Goal: Task Accomplishment & Management: Complete application form

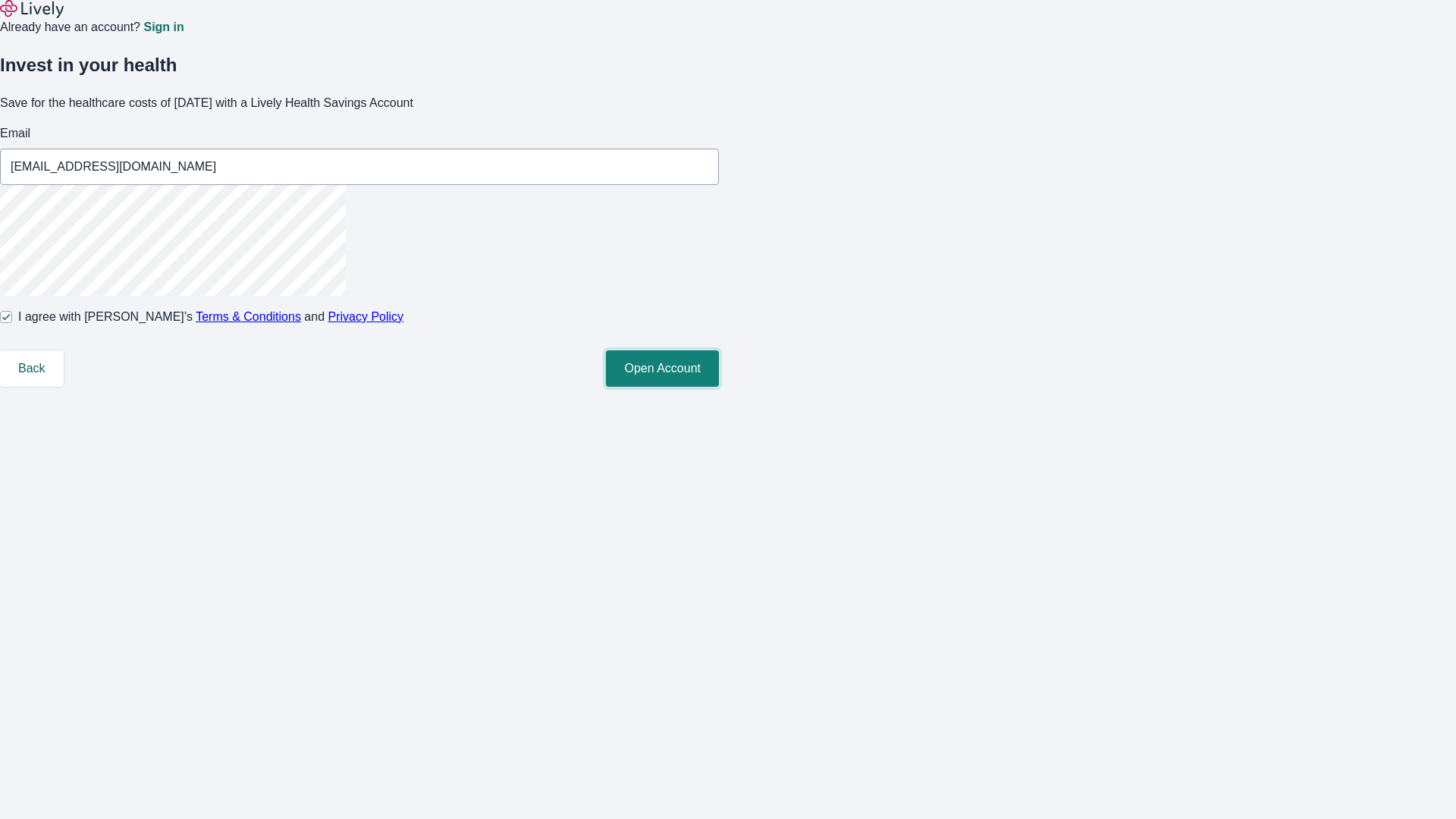
click at [719, 387] on button "Open Account" at bounding box center [662, 368] width 113 height 36
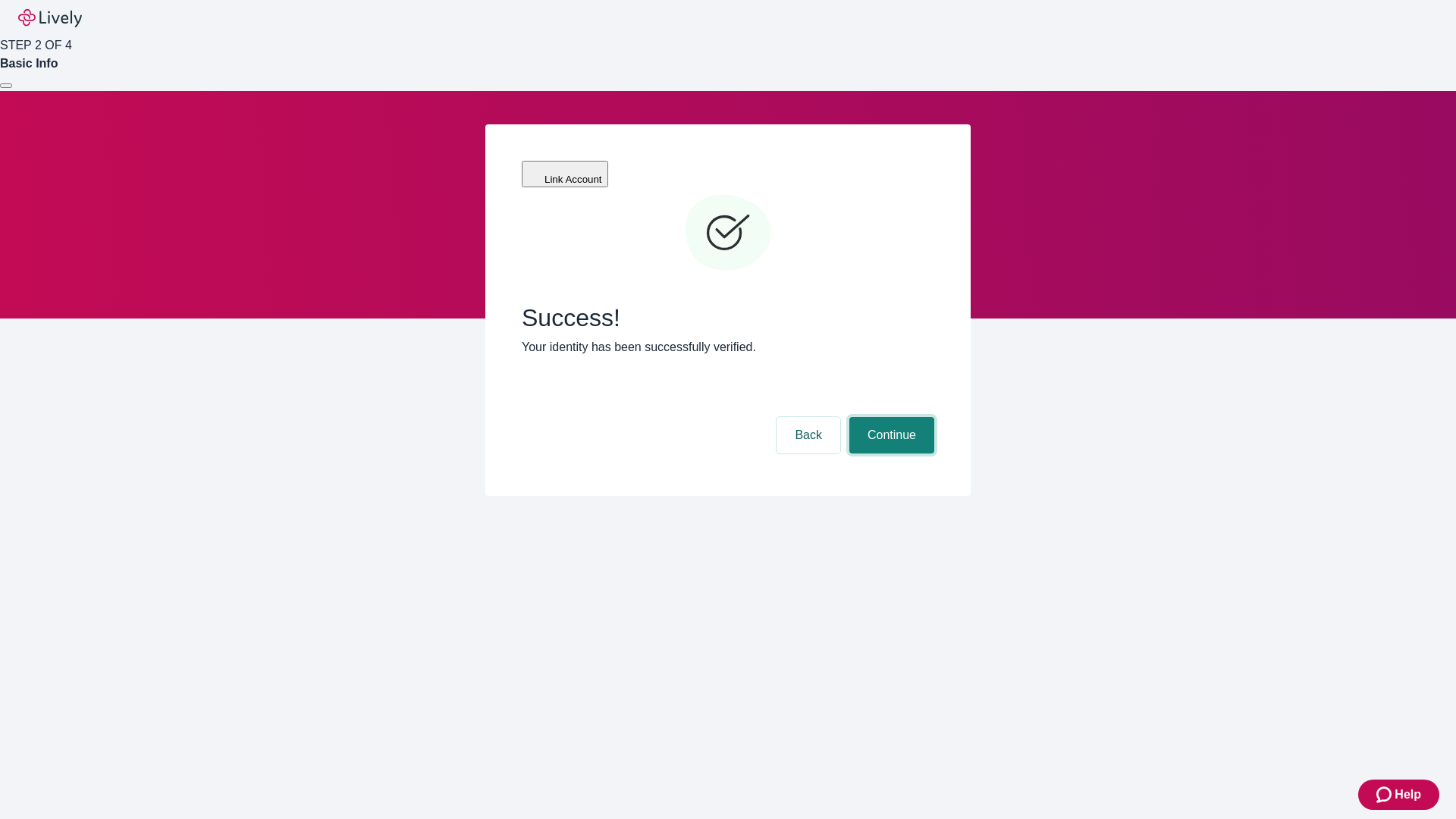
click at [890, 417] on button "Continue" at bounding box center [891, 435] width 85 height 36
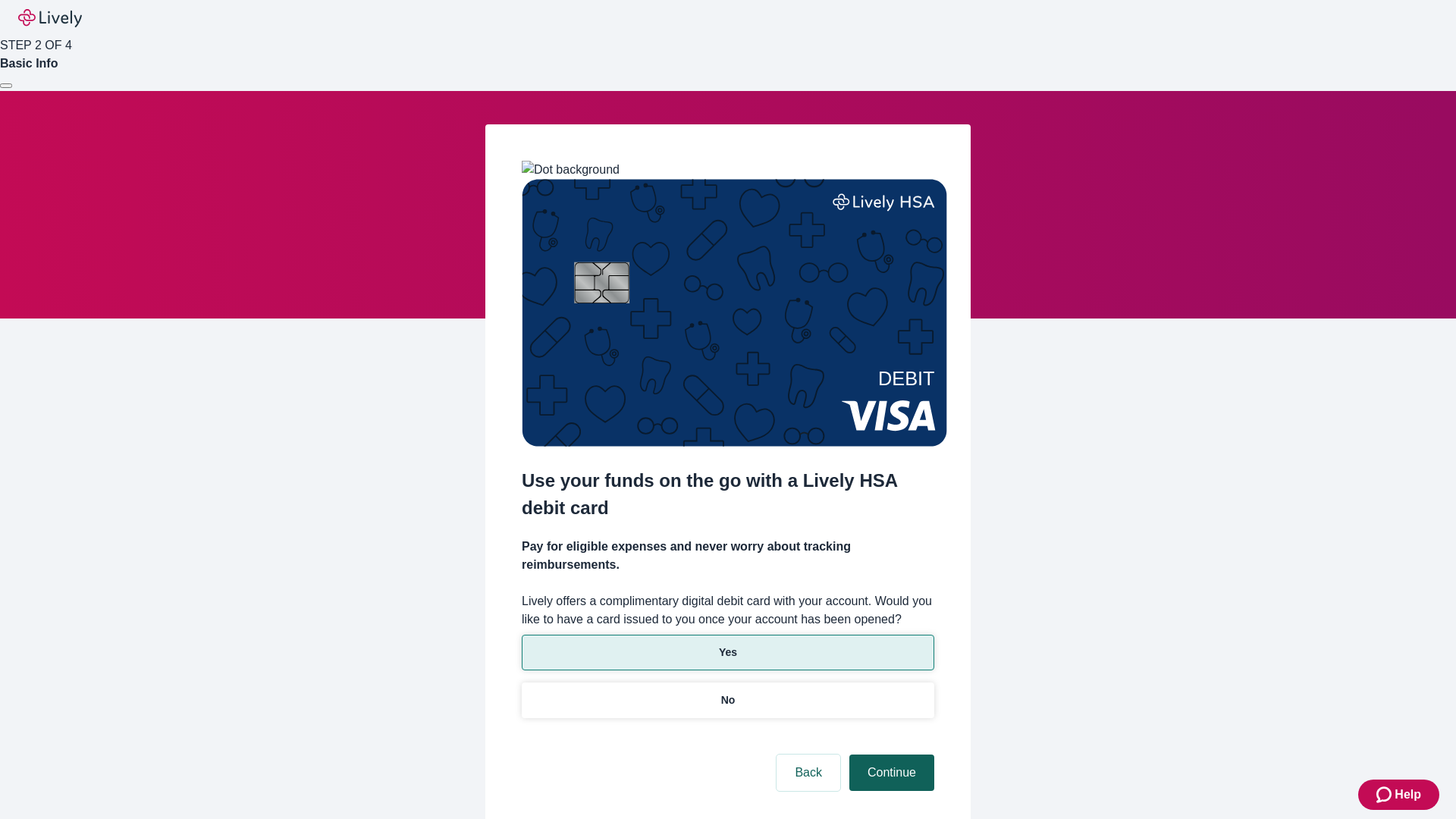
click at [728, 692] on p "No" at bounding box center [728, 700] width 15 height 16
click at [890, 755] on button "Continue" at bounding box center [891, 772] width 85 height 36
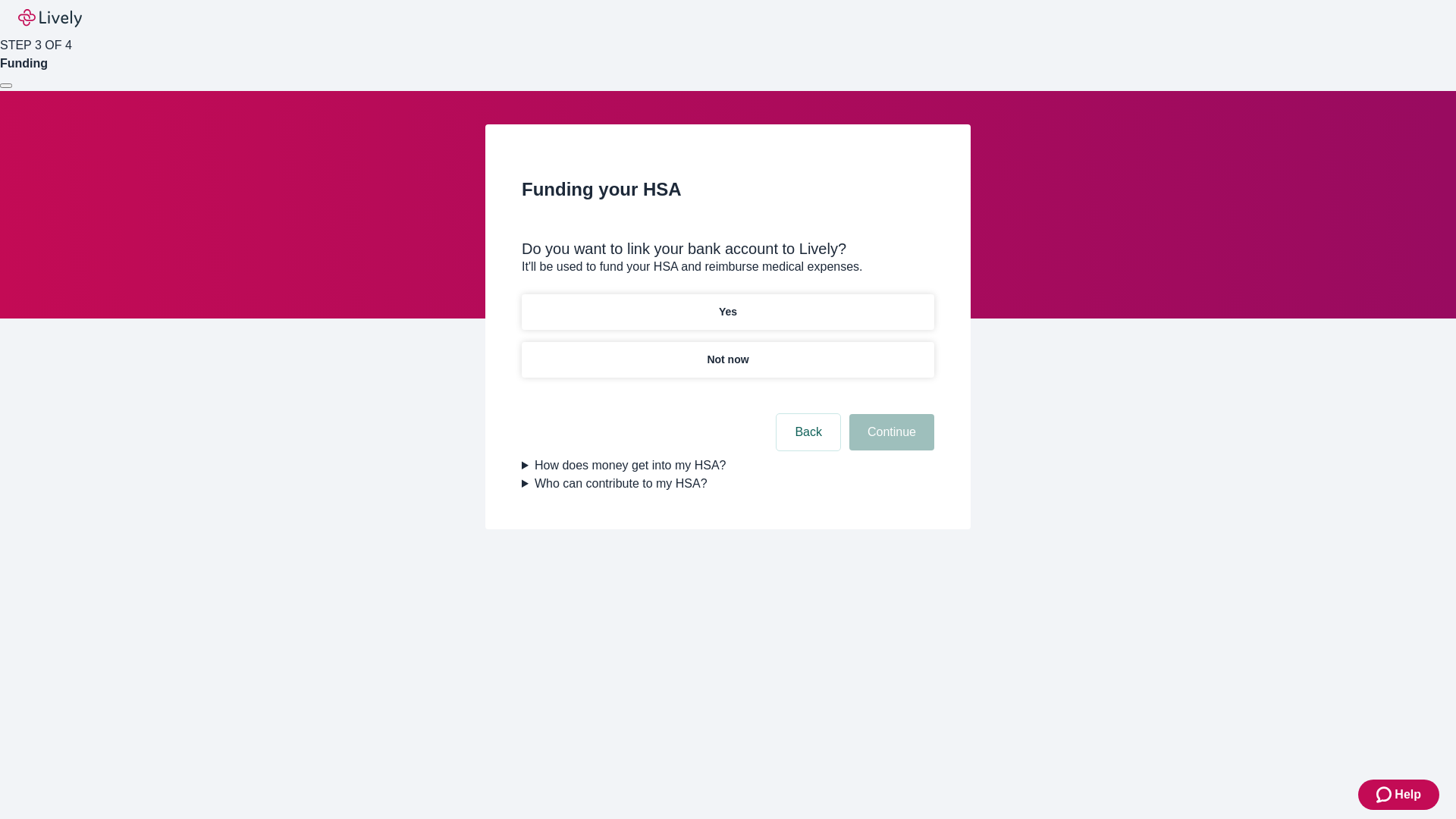
click at [728, 304] on p "Yes" at bounding box center [728, 312] width 18 height 16
click at [890, 414] on button "Continue" at bounding box center [891, 432] width 85 height 36
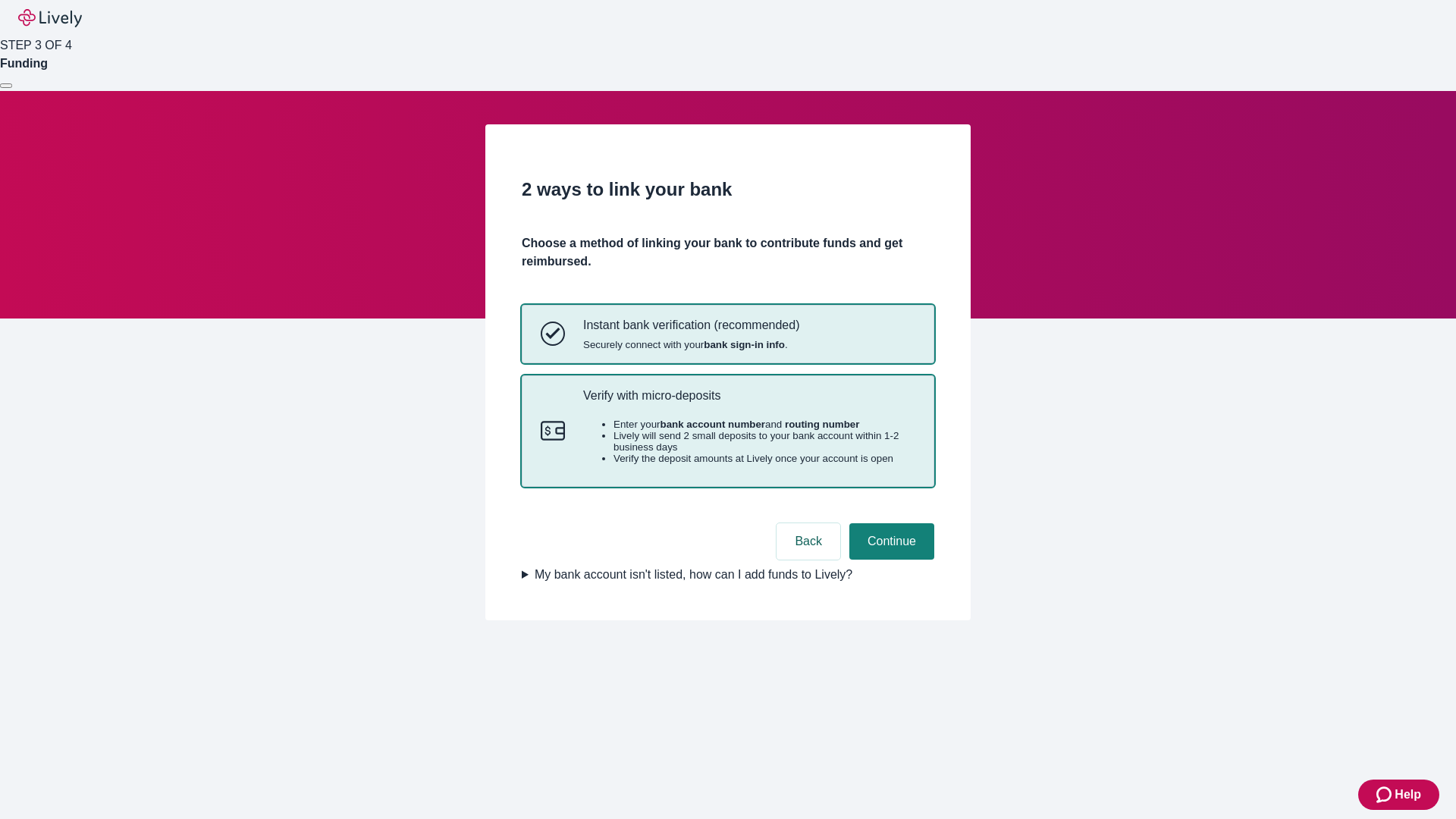
click at [749, 403] on p "Verify with micro-deposits" at bounding box center [749, 395] width 332 height 15
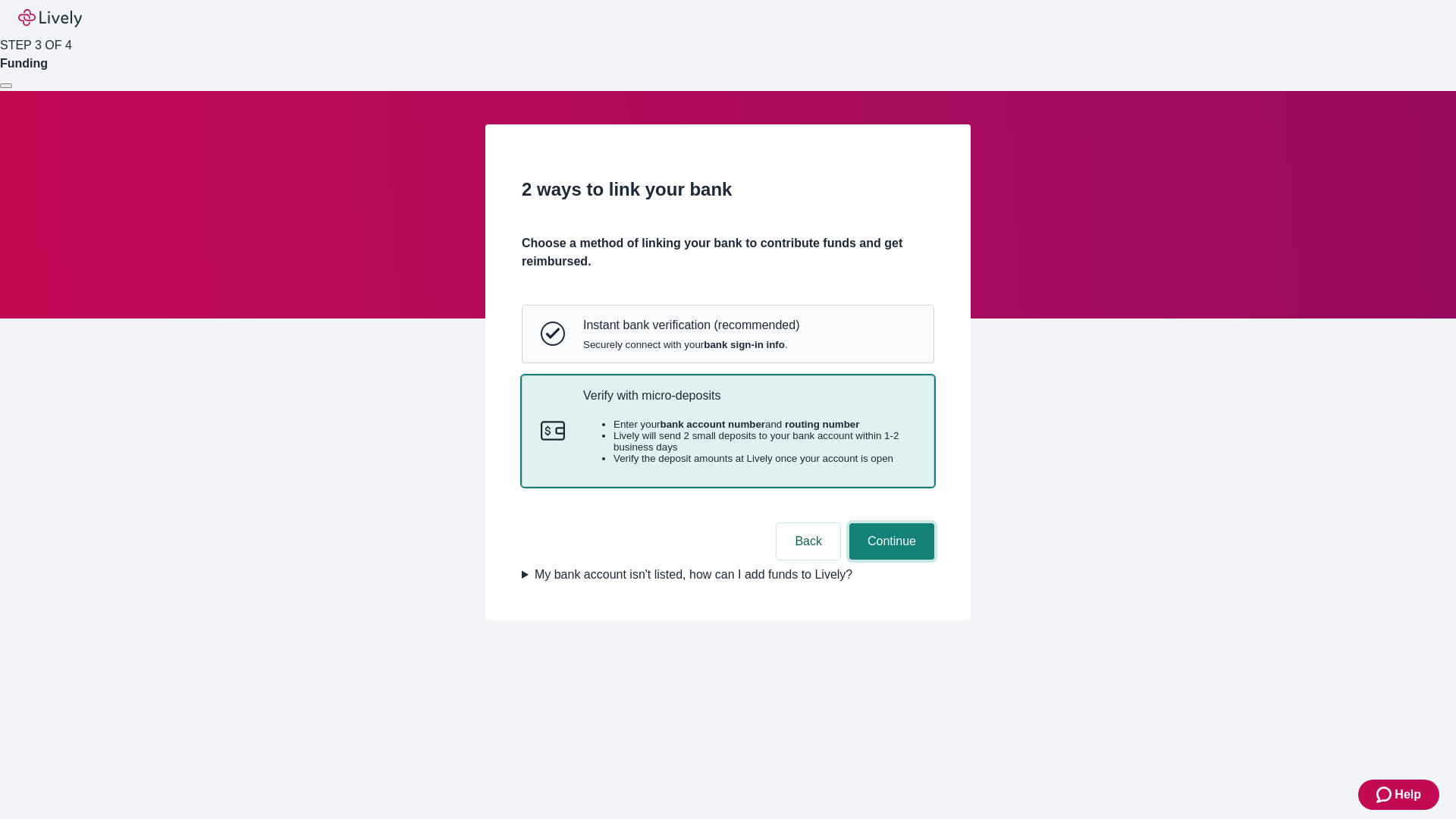
click at [890, 560] on button "Continue" at bounding box center [891, 541] width 85 height 36
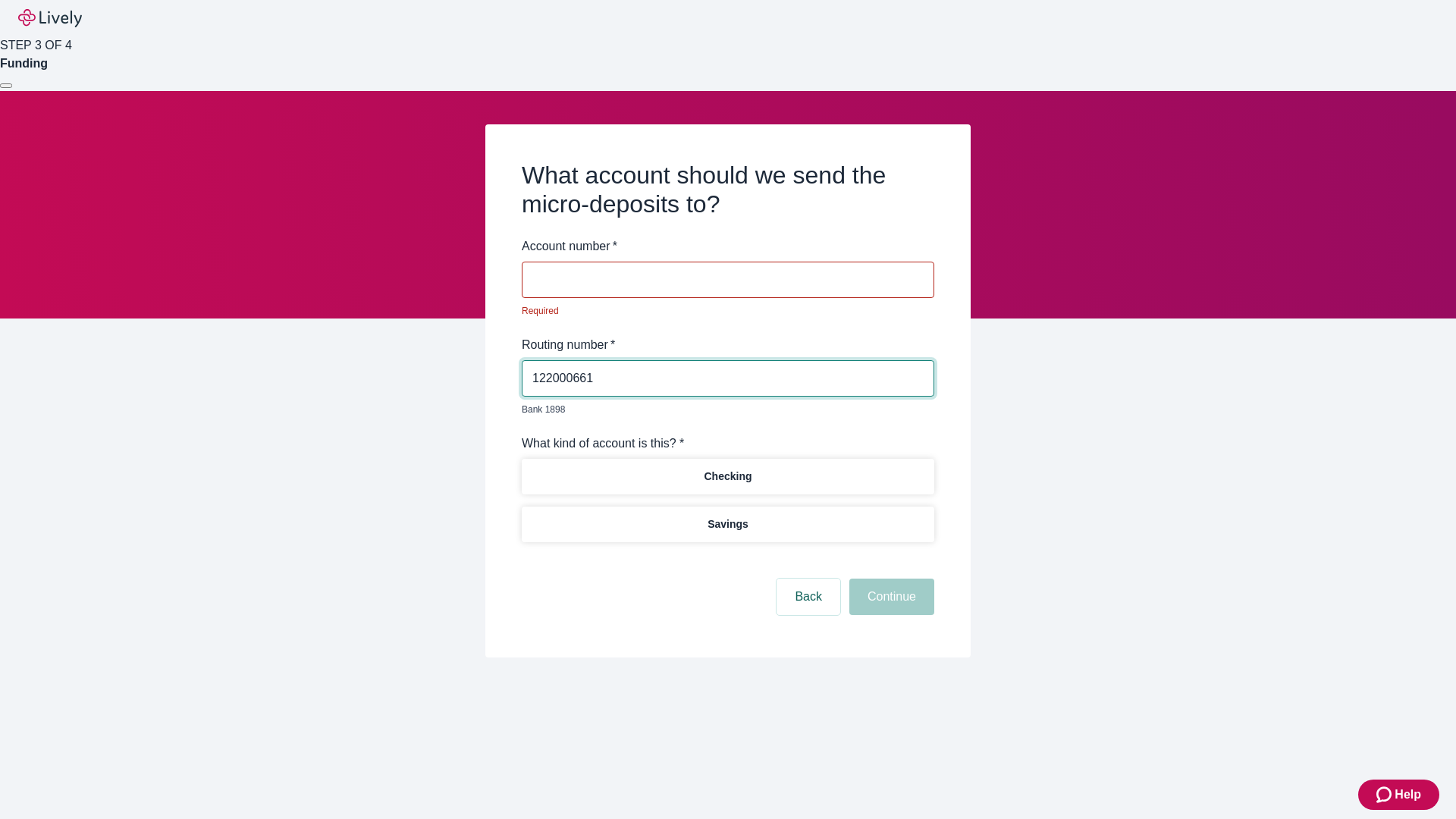
type input "122000661"
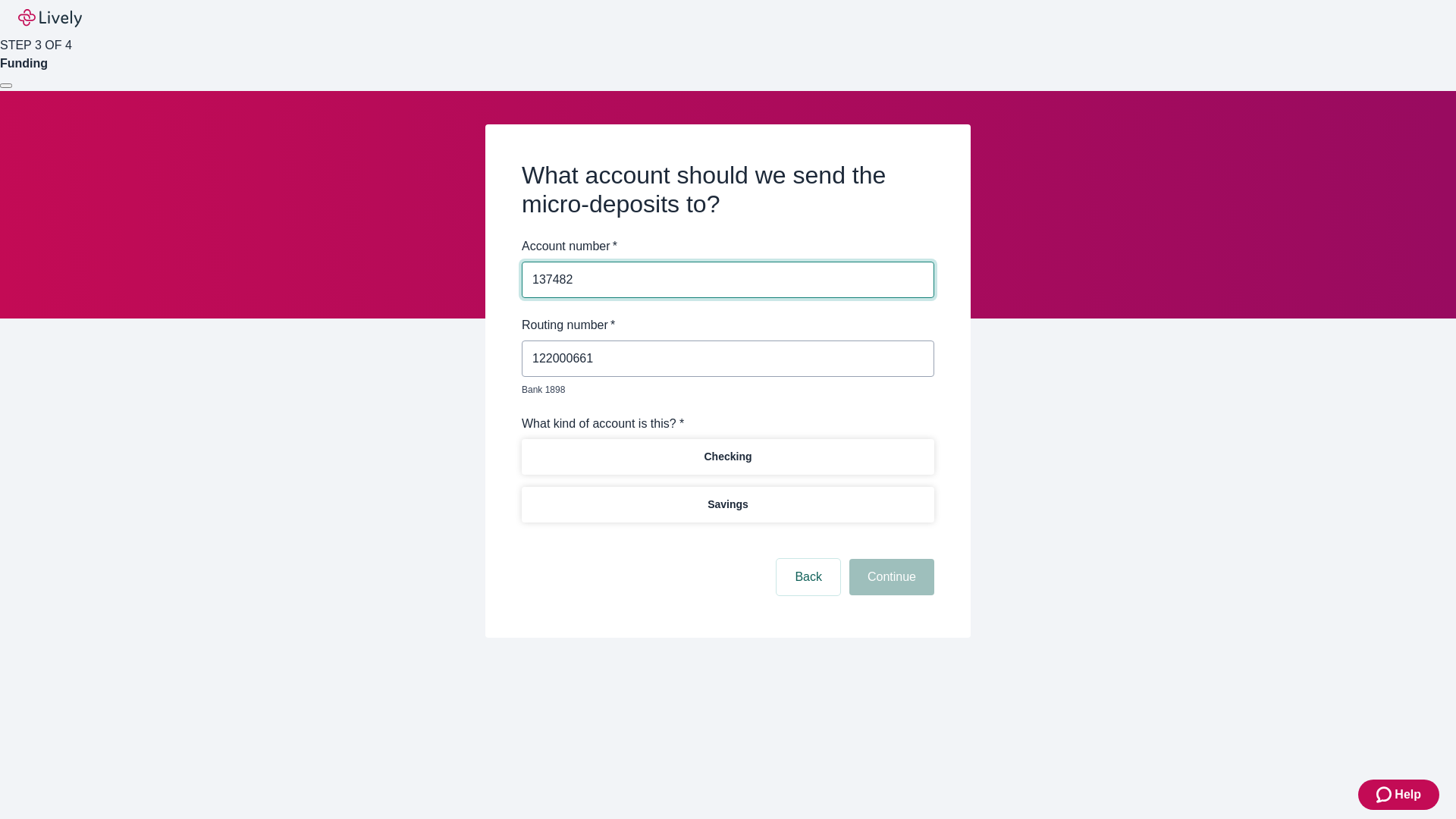
type input "137482"
click at [728, 449] on p "Checking" at bounding box center [728, 456] width 48 height 16
click at [890, 560] on button "Continue" at bounding box center [891, 577] width 85 height 36
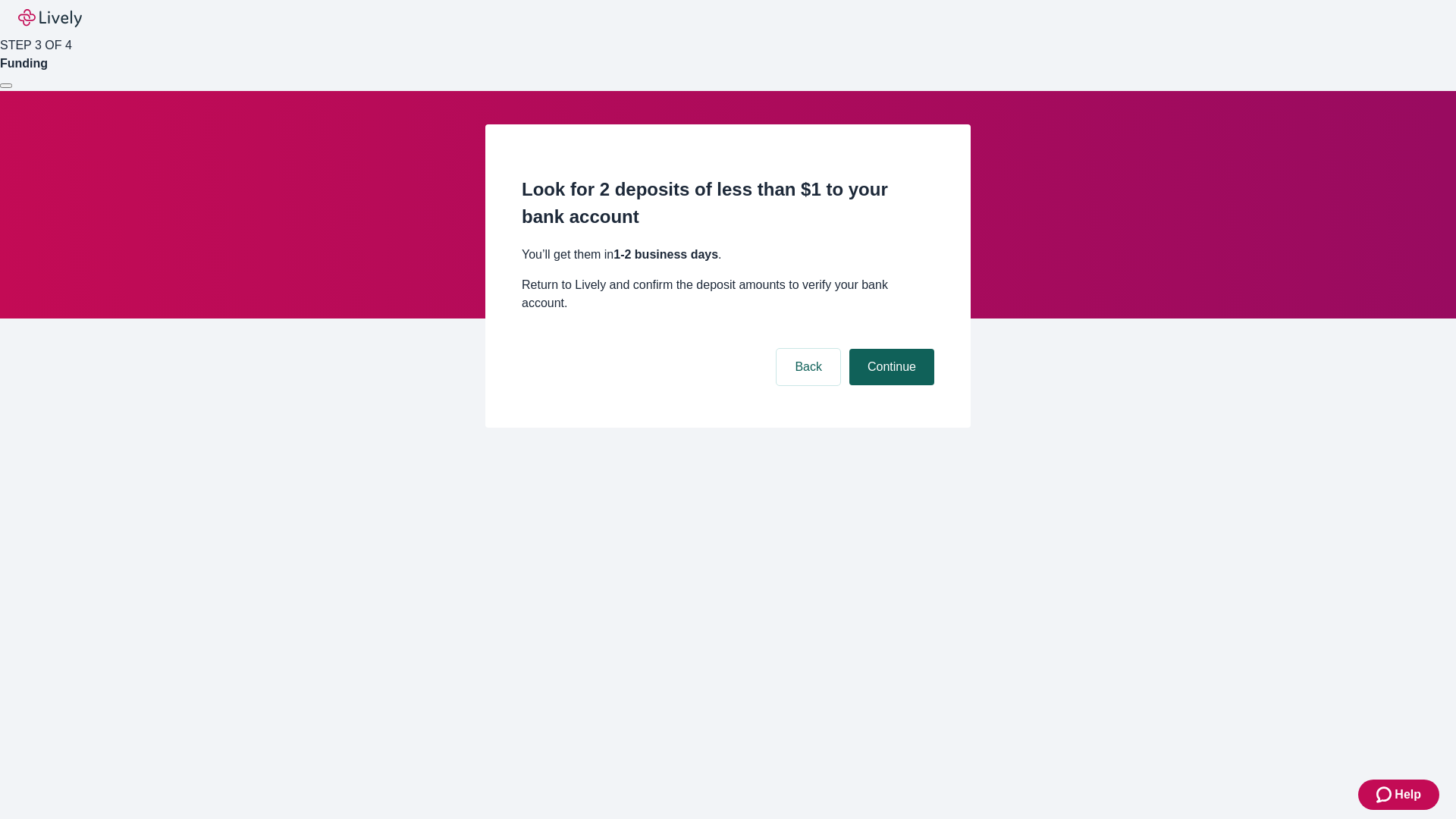
click at [890, 349] on button "Continue" at bounding box center [891, 366] width 85 height 36
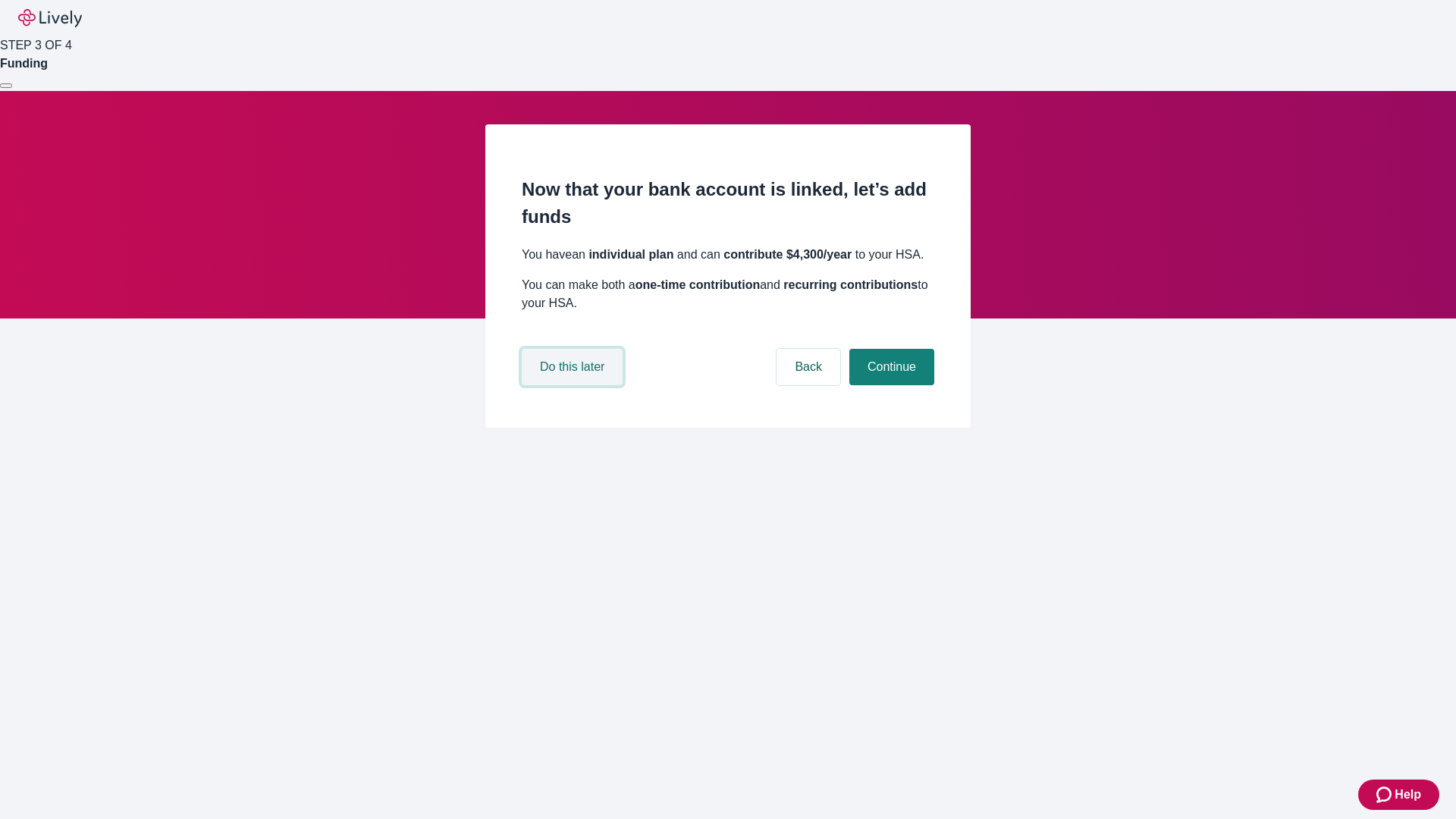
click at [574, 385] on button "Do this later" at bounding box center [572, 366] width 101 height 36
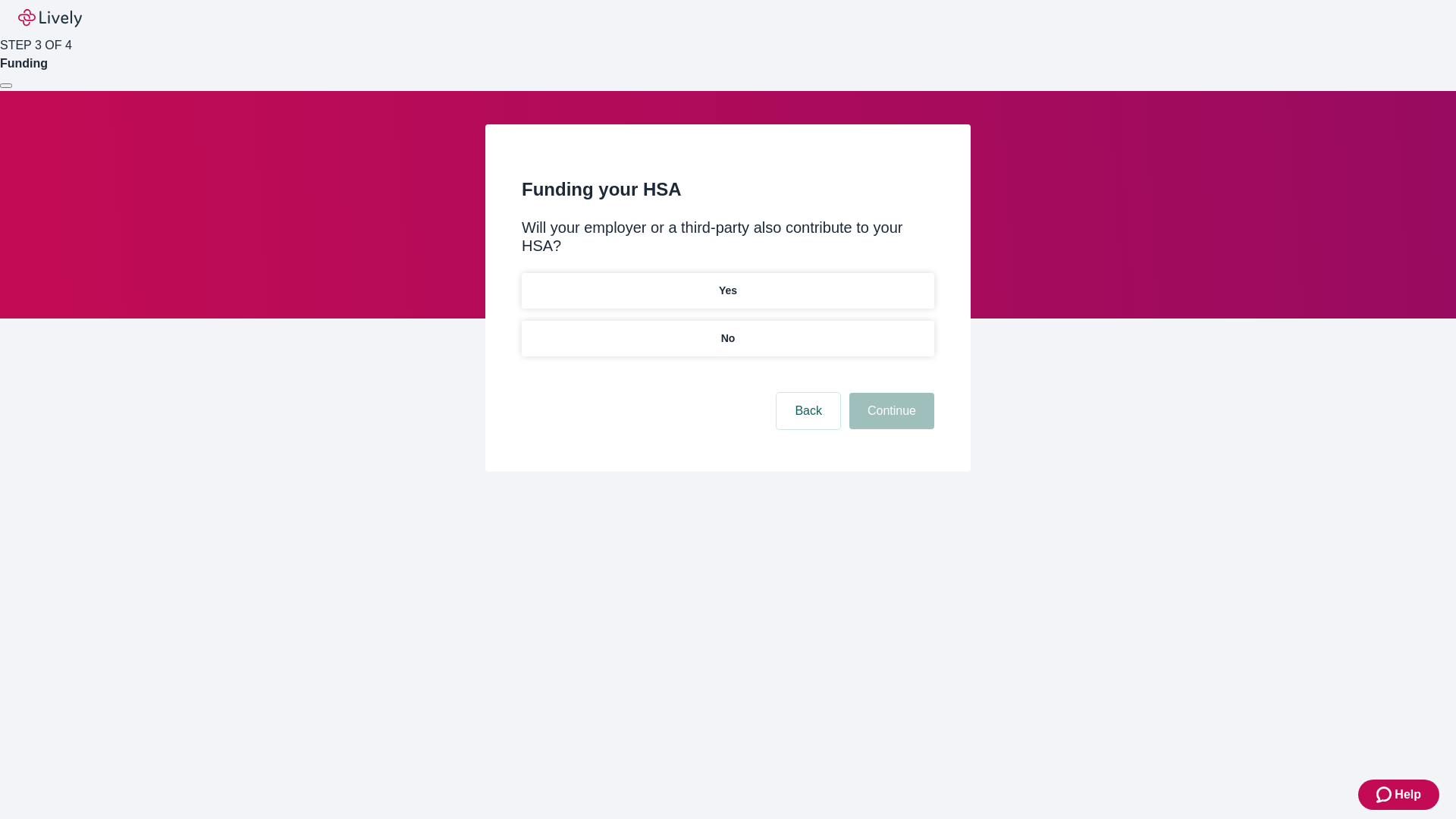
click at [728, 331] on p "No" at bounding box center [728, 338] width 15 height 16
click at [890, 393] on button "Continue" at bounding box center [891, 411] width 85 height 36
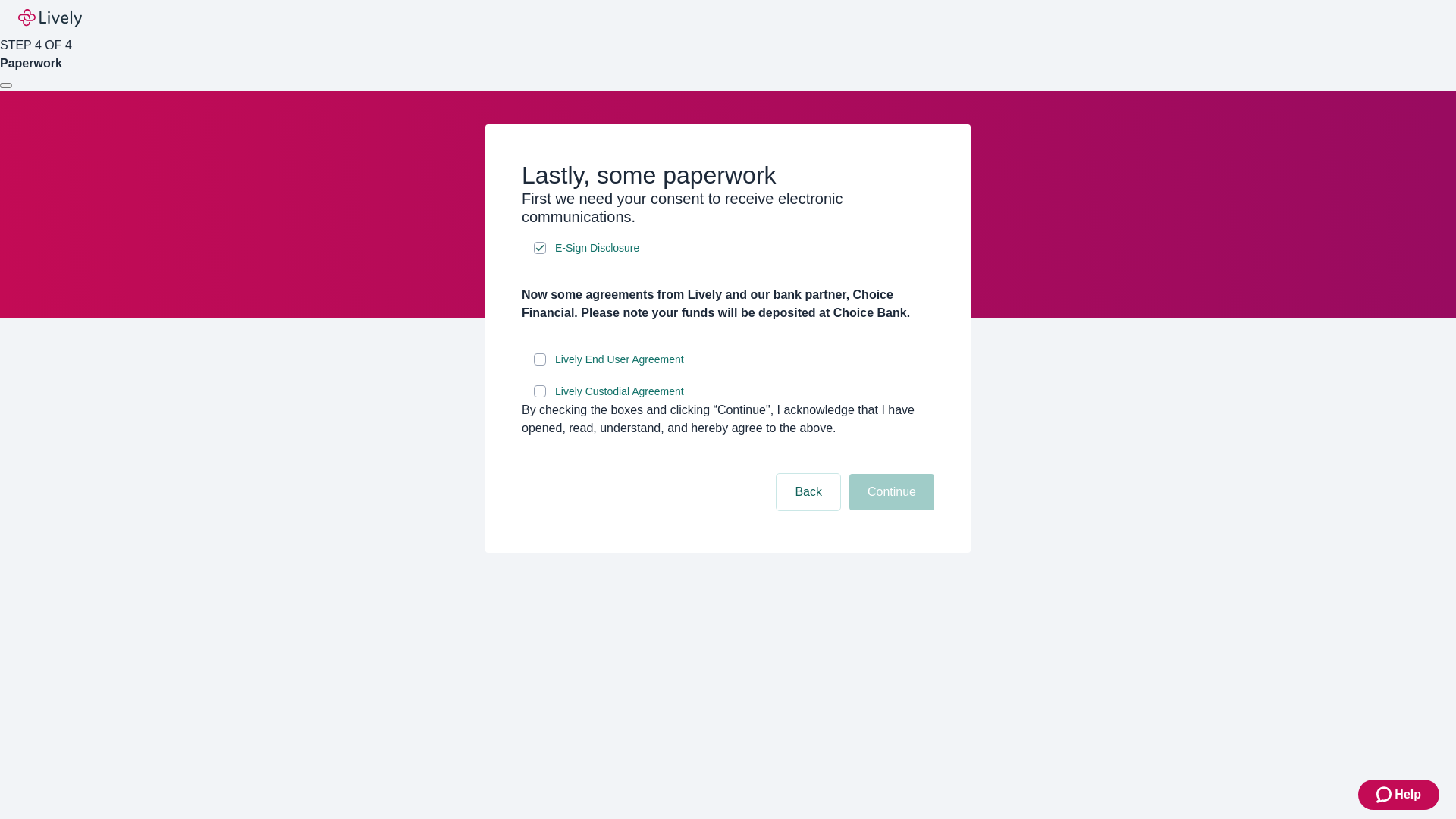
click at [540, 366] on input "Lively End User Agreement" at bounding box center [540, 359] width 12 height 12
checkbox input "true"
click at [540, 397] on input "Lively Custodial Agreement" at bounding box center [540, 391] width 12 height 12
checkbox input "true"
click at [890, 510] on button "Continue" at bounding box center [891, 491] width 85 height 36
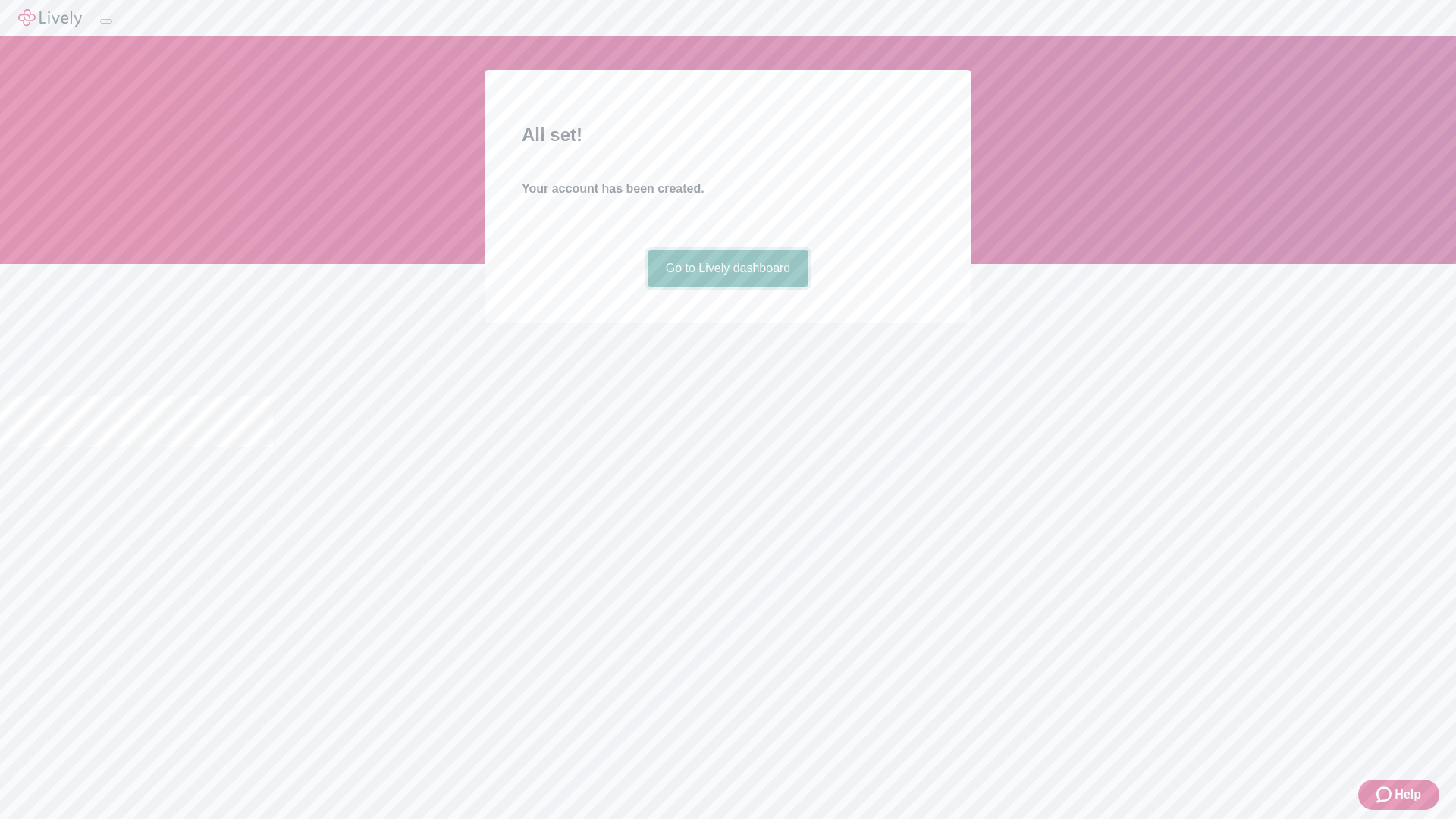
click at [728, 286] on link "Go to Lively dashboard" at bounding box center [728, 268] width 162 height 36
